Goal: Check status: Check status

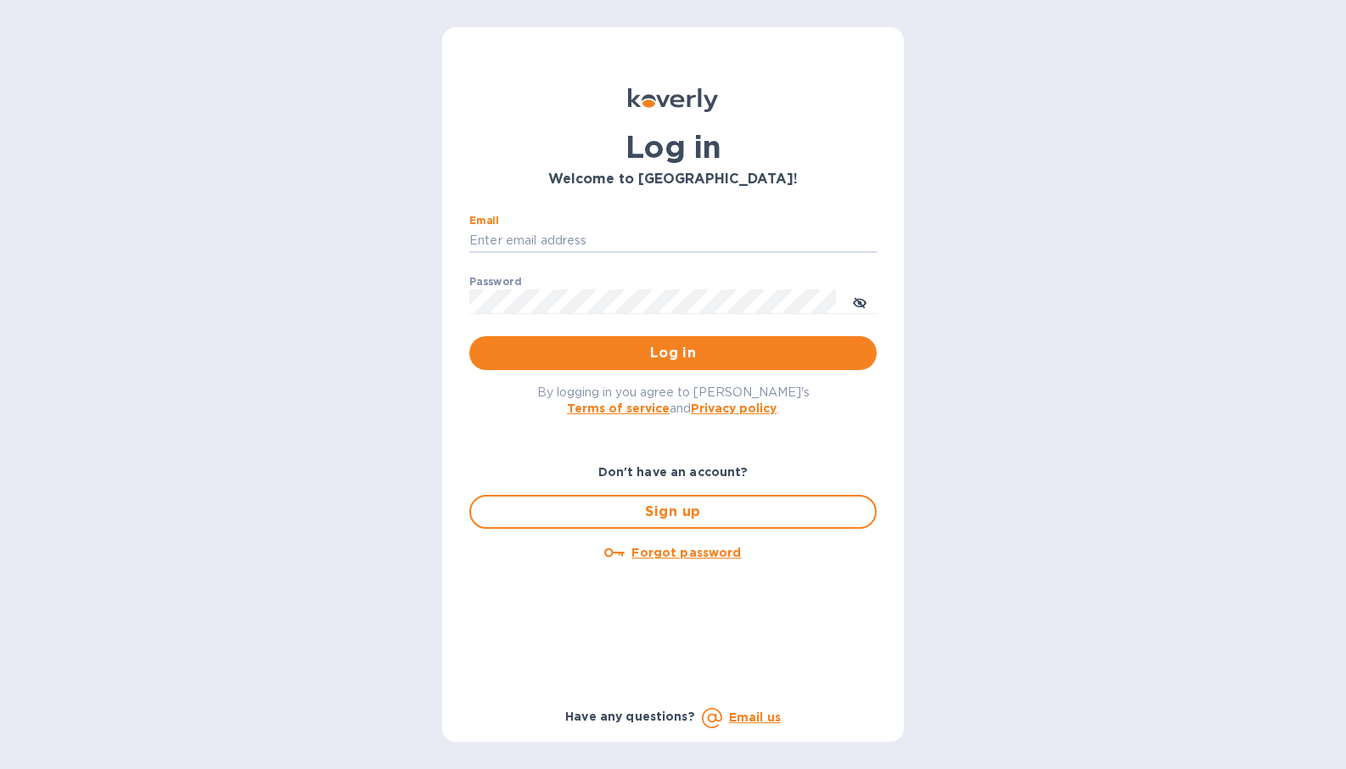
type input "[EMAIL_ADDRESS][DOMAIN_NAME]"
click at [673, 352] on button "Log in" at bounding box center [672, 353] width 407 height 34
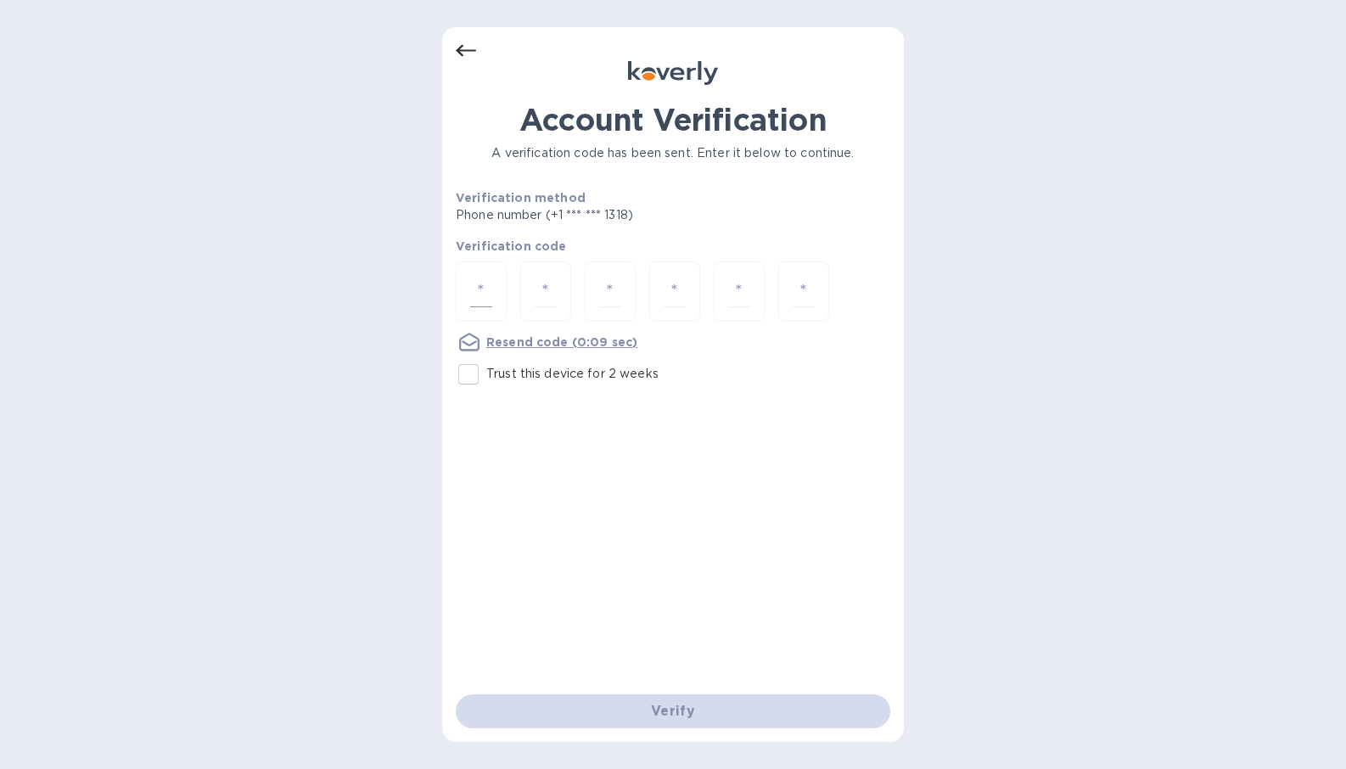
click at [485, 290] on input "number" at bounding box center [481, 291] width 22 height 31
type input "8"
type input "4"
type input "0"
type input "2"
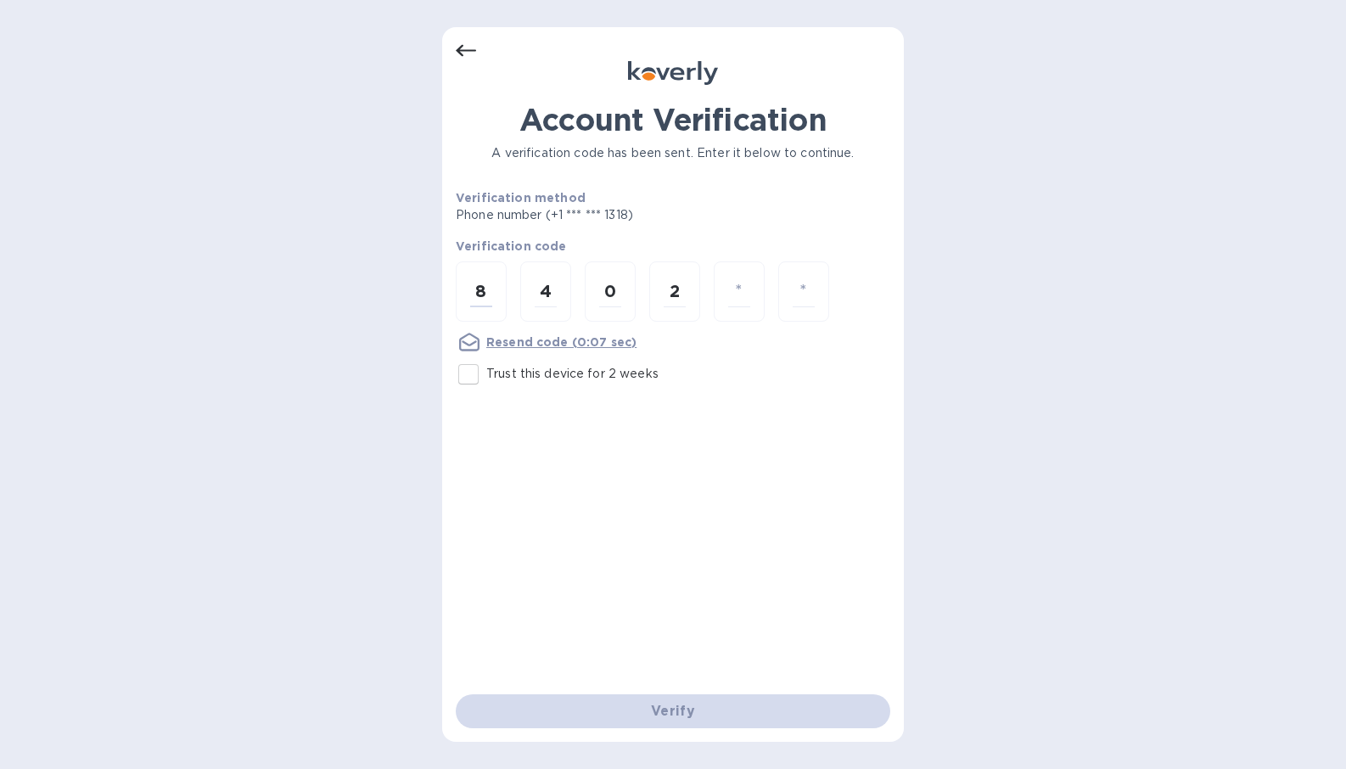
type input "6"
type input "8"
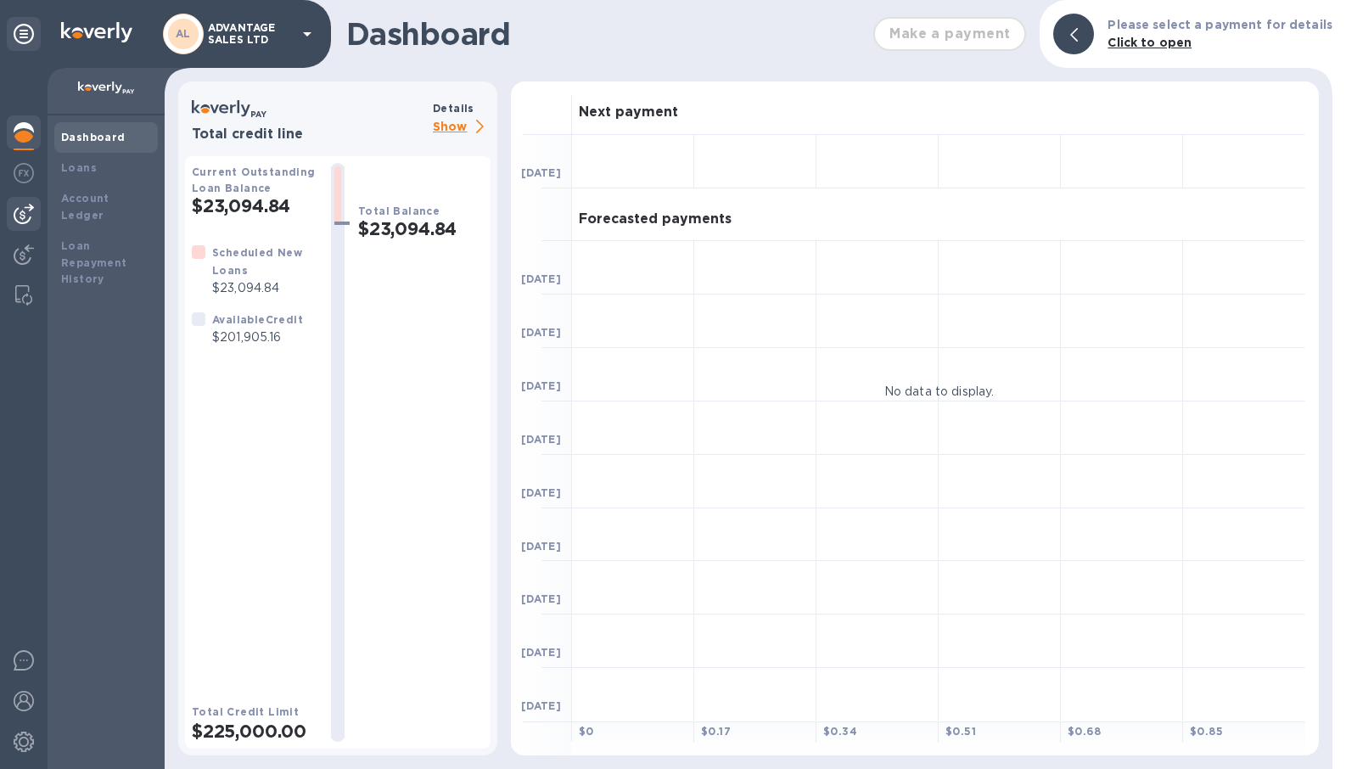
click at [25, 211] on img at bounding box center [24, 214] width 20 height 20
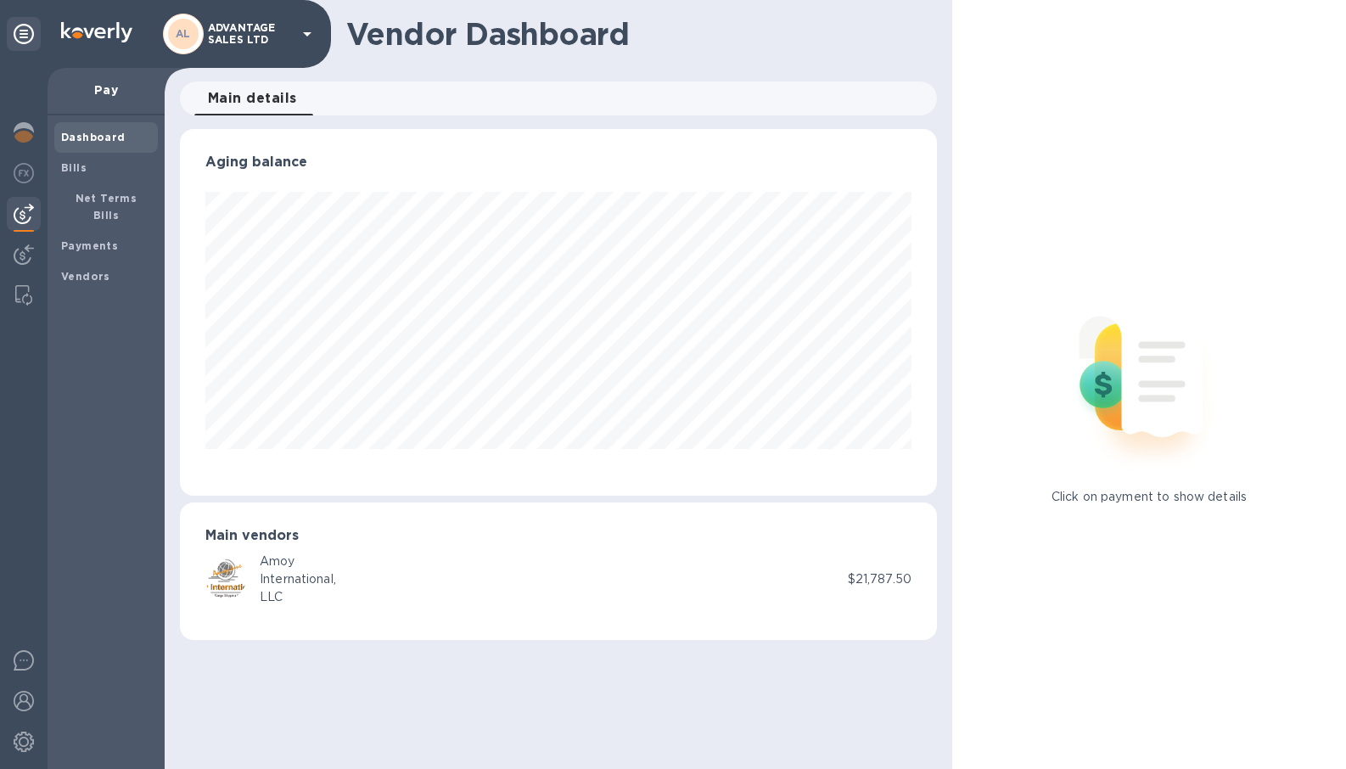
click at [326, 562] on div "Amoy" at bounding box center [298, 562] width 76 height 18
click at [295, 546] on div "Main vendors Amoy International, LLC $21,787.50" at bounding box center [558, 570] width 757 height 137
click at [256, 545] on div "Main vendors Amoy International, LLC $21,787.50" at bounding box center [558, 570] width 757 height 137
click at [87, 167] on span "Bills" at bounding box center [106, 168] width 90 height 17
